Goal: Task Accomplishment & Management: Use online tool/utility

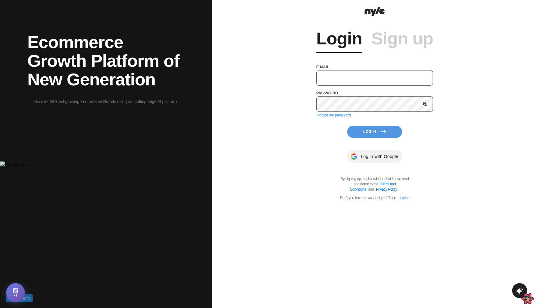
click at [361, 75] on input "text" at bounding box center [374, 78] width 117 height 16
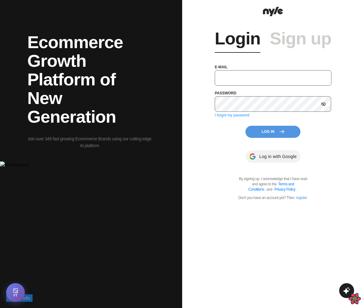
click at [263, 75] on input "text" at bounding box center [273, 78] width 117 height 16
type input "showroom@nyle.ai"
click at [279, 129] on button "Log In" at bounding box center [273, 132] width 55 height 12
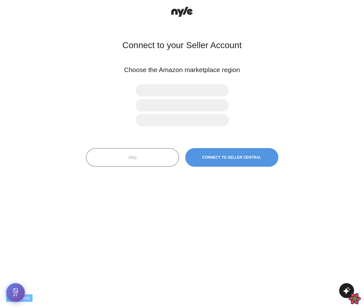
scroll to position [78, 1]
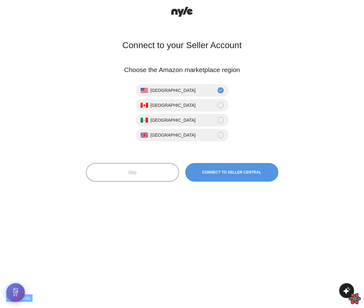
click at [143, 175] on button "Skip" at bounding box center [132, 172] width 93 height 19
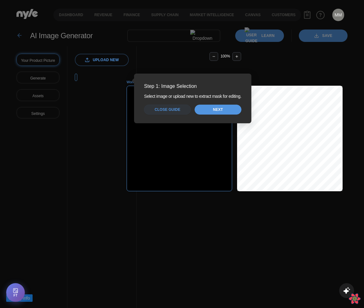
click at [67, 46] on div "Your Product Picture Generate Assets Settings" at bounding box center [41, 192] width 51 height 292
click at [169, 114] on button "Close guide" at bounding box center [167, 110] width 47 height 10
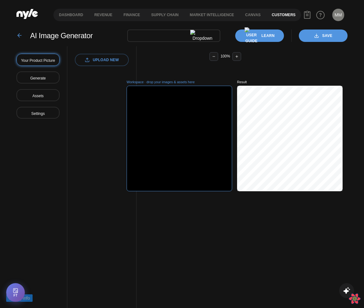
click at [283, 16] on link "Customers" at bounding box center [284, 15] width 35 height 12
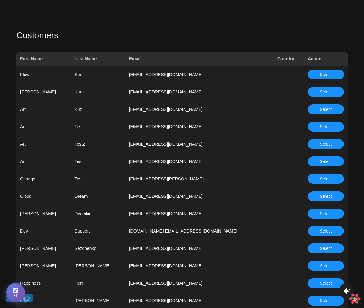
scroll to position [222, 0]
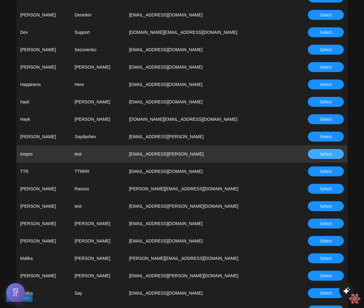
click at [328, 153] on span "Select" at bounding box center [326, 154] width 12 height 7
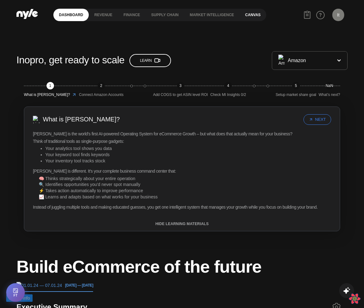
click at [248, 13] on link "Canvas" at bounding box center [253, 15] width 27 height 12
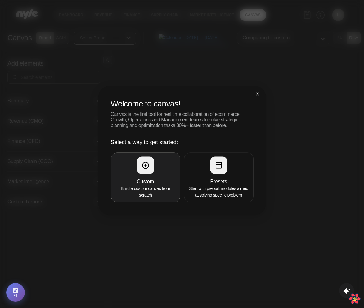
click at [149, 190] on p "Build a custom canvas from scratch" at bounding box center [146, 191] width 62 height 13
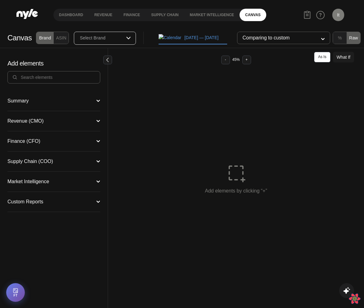
click at [60, 81] on div at bounding box center [53, 77] width 93 height 12
click at [53, 79] on input "text" at bounding box center [57, 77] width 75 height 7
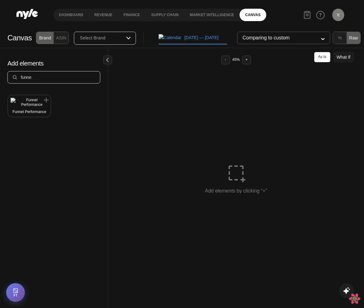
type input "funne"
click at [40, 99] on button "Funnel Performance" at bounding box center [30, 106] width 38 height 16
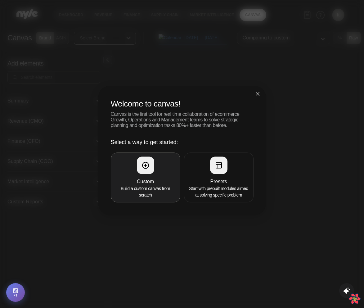
click at [155, 185] on p "Build a custom canvas from scratch" at bounding box center [146, 191] width 62 height 13
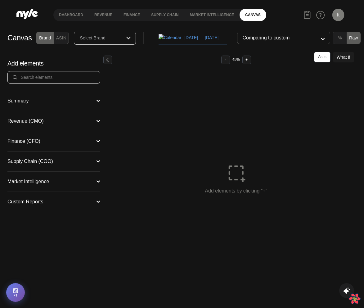
click at [49, 76] on input "text" at bounding box center [57, 77] width 75 height 7
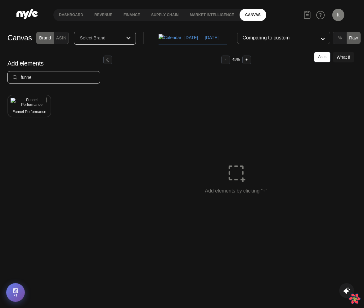
type input "funne"
click at [34, 105] on button "Funnel Performance" at bounding box center [30, 106] width 38 height 16
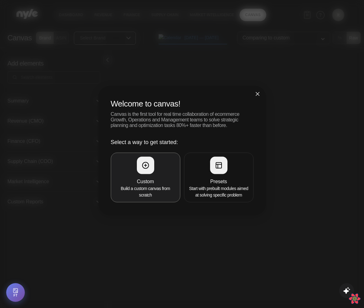
click at [163, 187] on p "Build a custom canvas from scratch" at bounding box center [146, 191] width 62 height 13
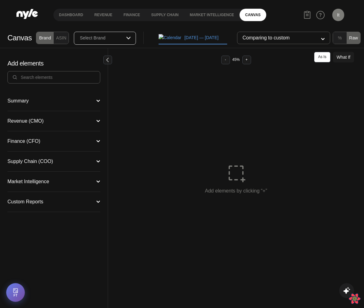
click at [64, 99] on button "Summary" at bounding box center [53, 100] width 93 height 5
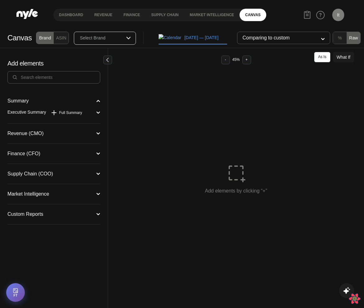
click at [62, 100] on button "Summary" at bounding box center [53, 100] width 93 height 5
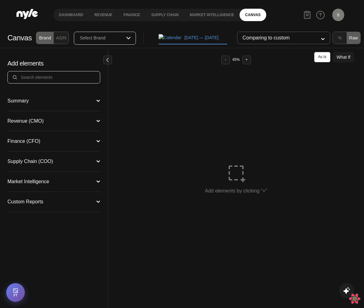
click at [49, 76] on input "text" at bounding box center [57, 77] width 75 height 7
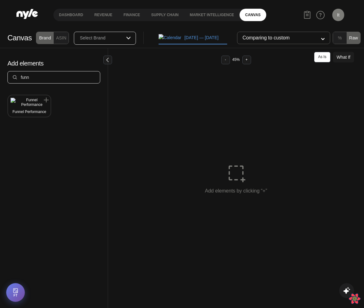
type input "funn"
click at [25, 117] on div "Funnel Performance" at bounding box center [54, 199] width 108 height 217
click at [35, 102] on button "Funnel Performance" at bounding box center [30, 106] width 38 height 16
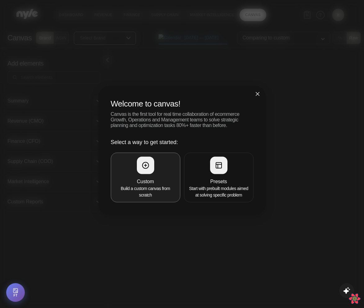
click at [162, 178] on h4 "Custom" at bounding box center [146, 181] width 62 height 7
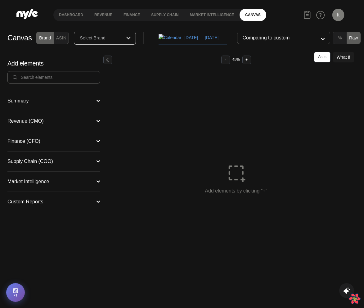
click at [50, 84] on div "Add elements" at bounding box center [54, 69] width 108 height 43
click at [50, 74] on input "text" at bounding box center [57, 77] width 75 height 7
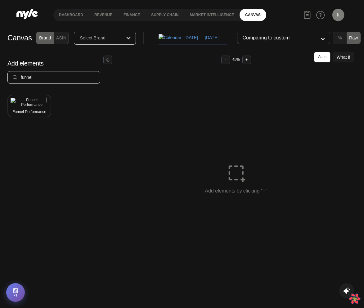
type input "funnel"
click at [29, 102] on img at bounding box center [30, 102] width 38 height 9
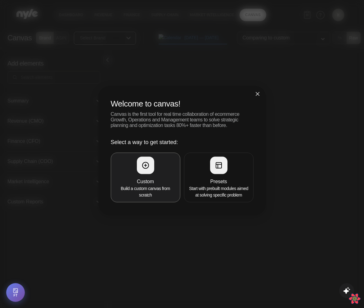
click at [159, 175] on button "Custom Build a custom canvas from scratch" at bounding box center [146, 178] width 70 height 50
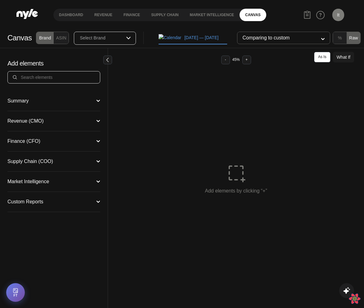
click at [64, 75] on input "text" at bounding box center [57, 77] width 75 height 7
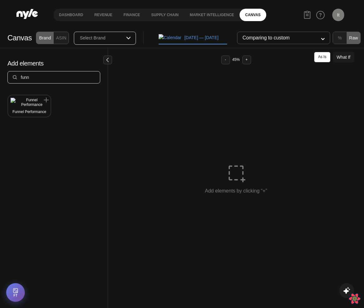
type input "funn"
click at [34, 110] on div "Funnel Performance" at bounding box center [29, 112] width 34 height 5
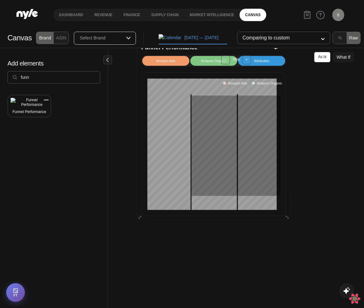
scroll to position [144, 0]
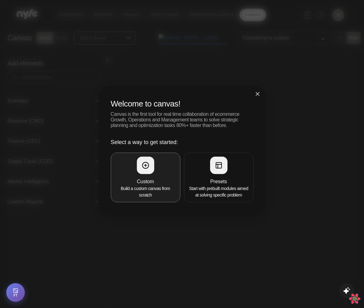
click at [141, 164] on div at bounding box center [145, 165] width 17 height 17
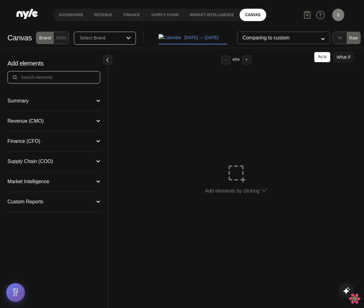
click at [30, 74] on input "text" at bounding box center [57, 77] width 75 height 7
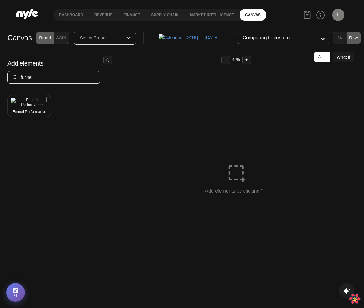
type input "funnel"
click at [30, 111] on li "Funnel Performance" at bounding box center [29, 106] width 44 height 23
click at [40, 102] on button "Funnel Performance" at bounding box center [30, 106] width 38 height 16
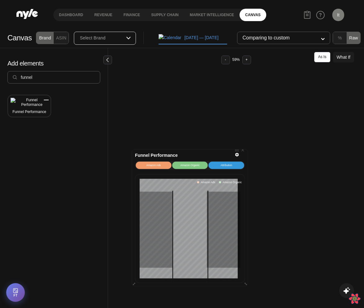
scroll to position [13, 0]
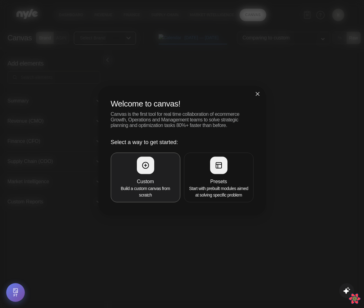
click at [144, 170] on div at bounding box center [145, 165] width 17 height 17
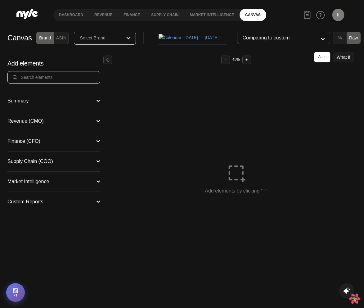
click at [53, 80] on input "text" at bounding box center [57, 77] width 75 height 7
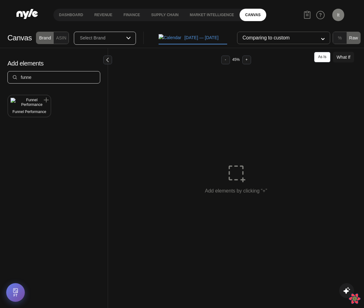
type input "funne"
click at [40, 104] on button "Funnel Performance" at bounding box center [30, 106] width 38 height 16
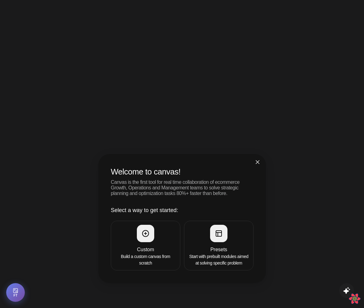
scroll to position [78, 1]
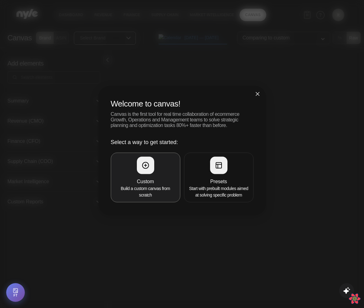
click at [167, 178] on h4 "Custom" at bounding box center [146, 181] width 62 height 7
